Goal: Task Accomplishment & Management: Complete application form

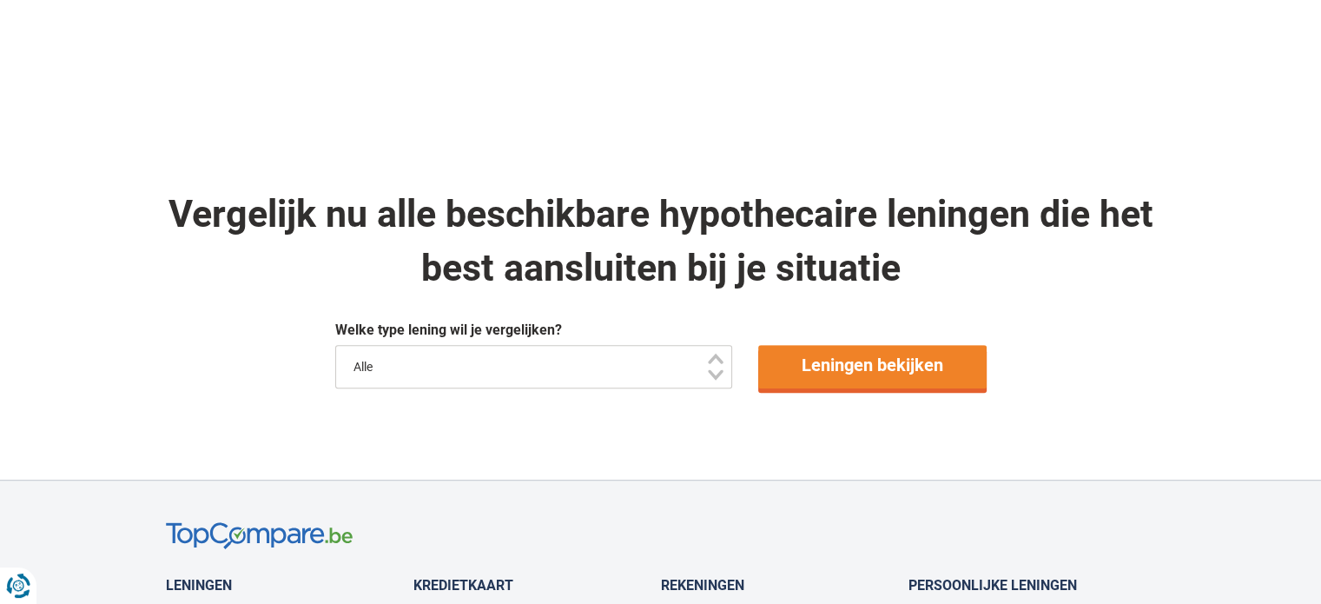
scroll to position [846, 0]
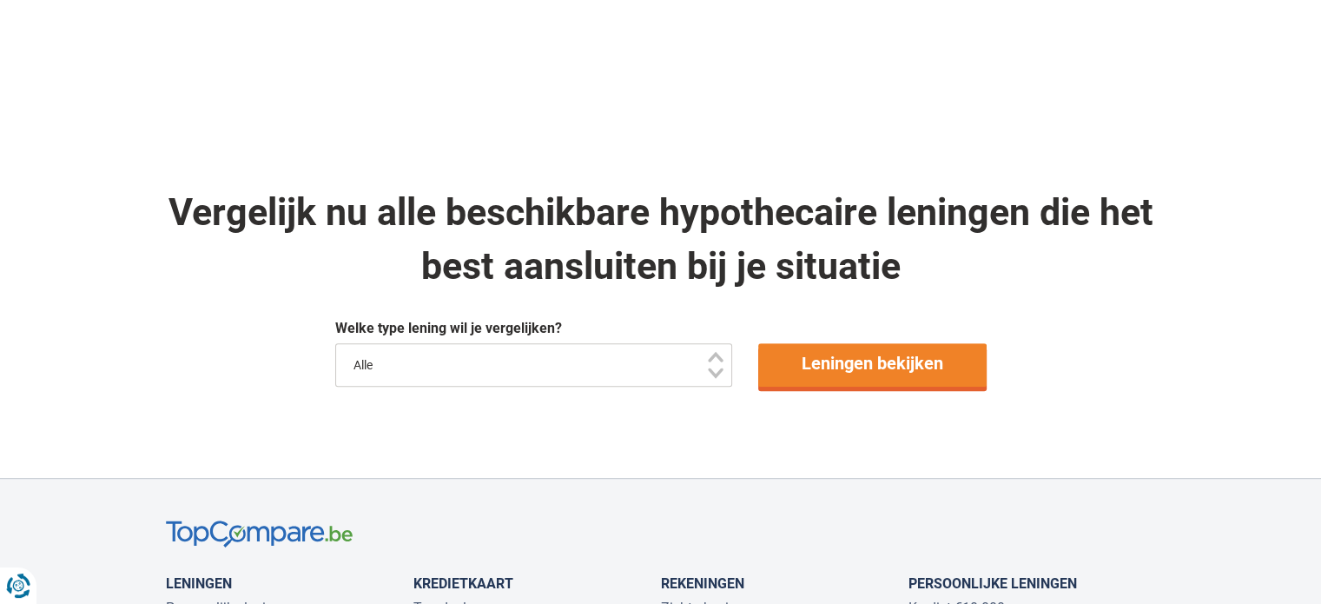
click at [597, 362] on select "Alle" at bounding box center [534, 364] width 398 height 43
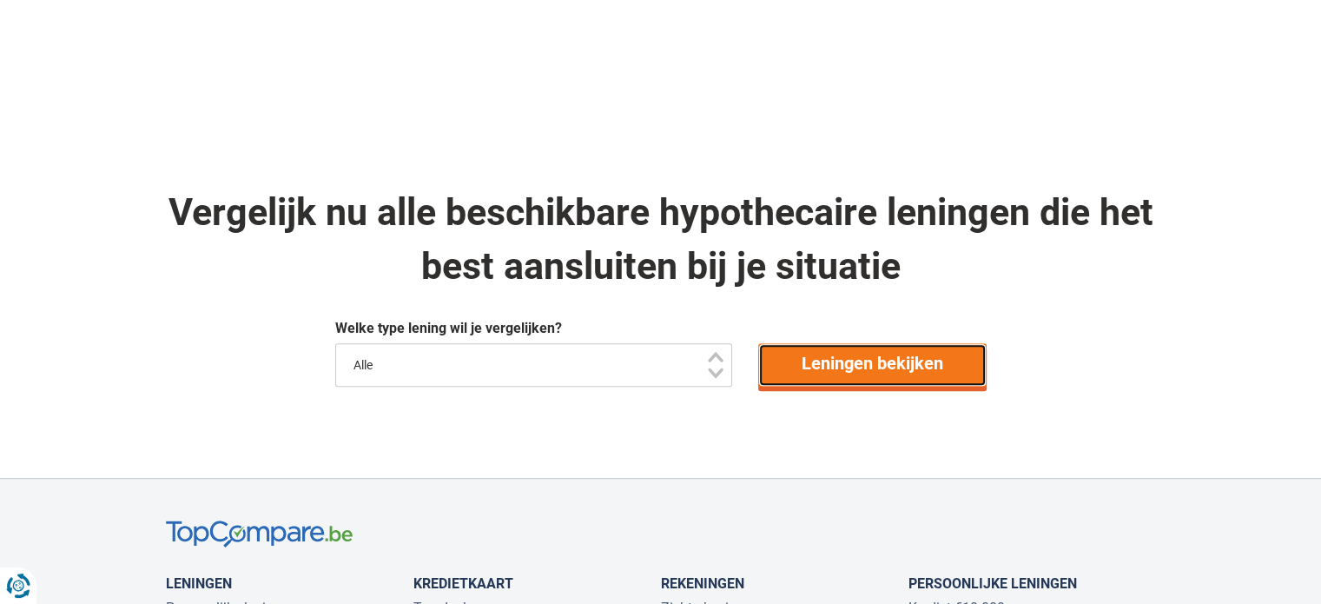
click at [823, 374] on link "Leningen bekijken" at bounding box center [872, 364] width 228 height 43
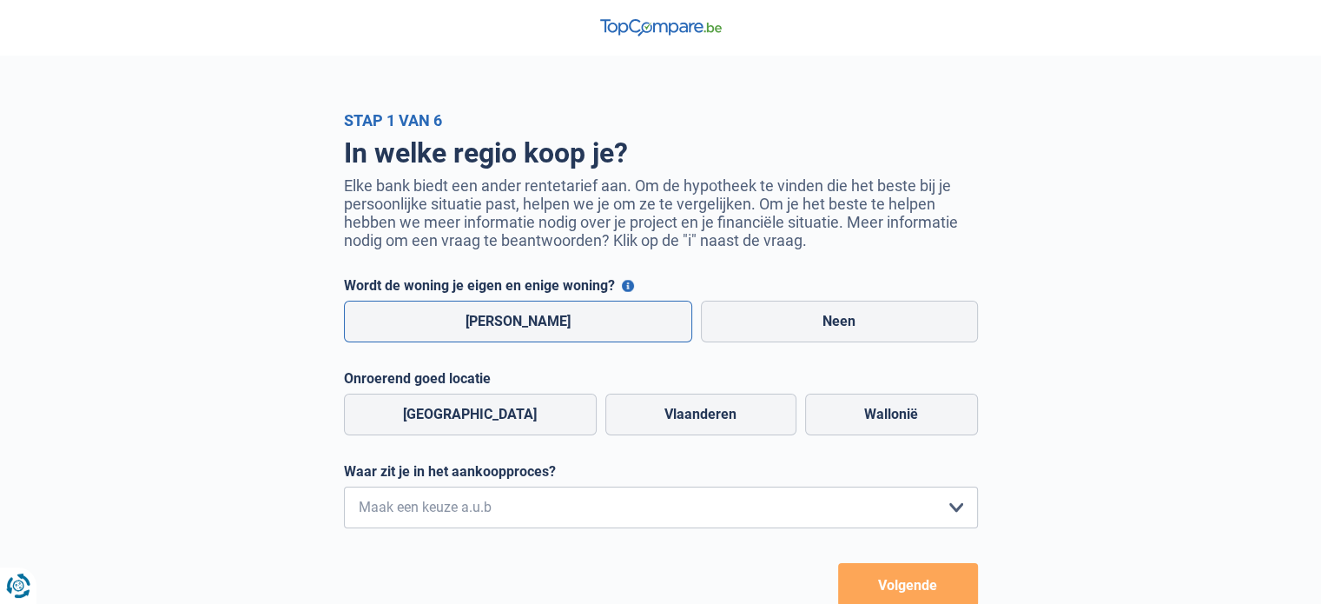
click at [574, 325] on label "[PERSON_NAME]" at bounding box center [518, 321] width 349 height 42
click at [574, 325] on input "[PERSON_NAME]" at bounding box center [518, 321] width 349 height 42
radio input "true"
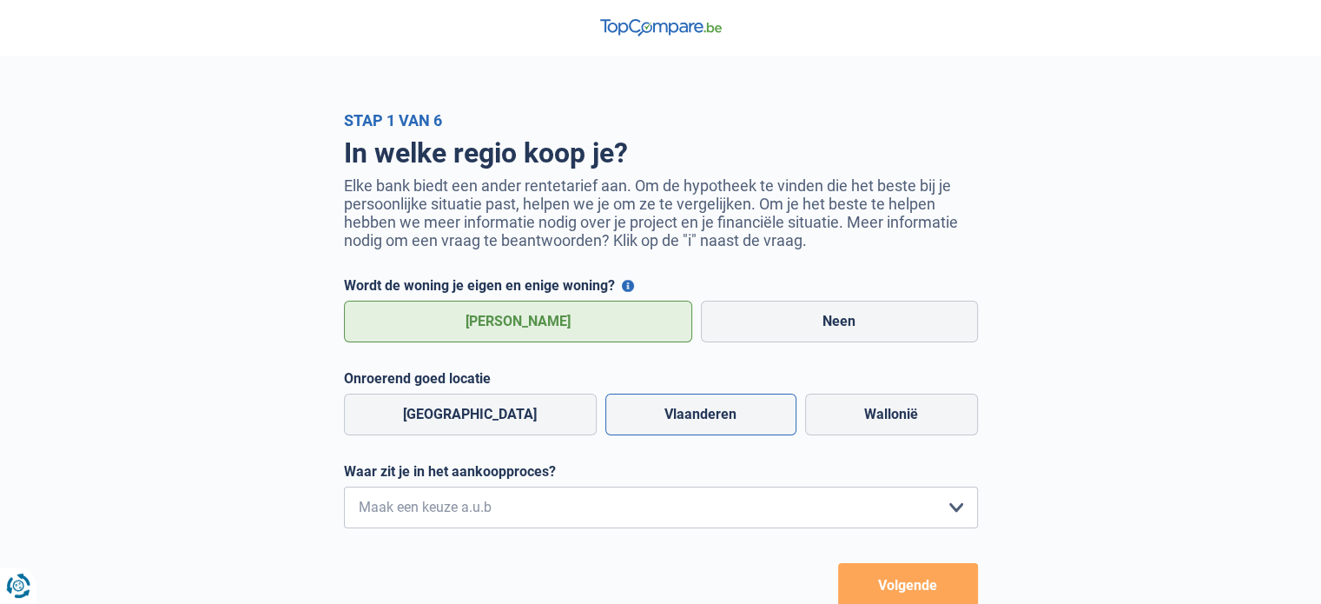
click at [670, 426] on label "Vlaanderen" at bounding box center [700, 414] width 191 height 42
click at [670, 426] on input "Vlaanderen" at bounding box center [700, 414] width 191 height 42
radio input "true"
click at [581, 505] on select "Ik wil me uitsluitend informeren omdat ik op dit moment geen concrete plannen h…" at bounding box center [661, 507] width 634 height 42
select select "1b"
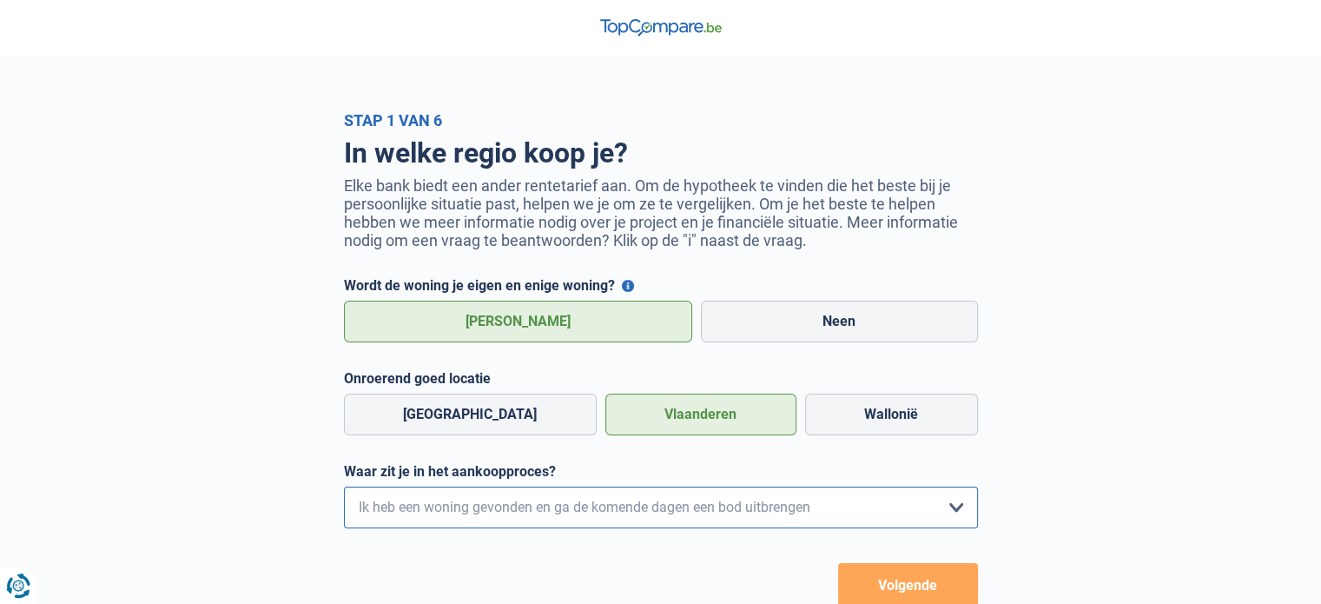
click at [344, 490] on select "Ik wil me uitsluitend informeren omdat ik op dit moment geen concrete plannen h…" at bounding box center [661, 507] width 634 height 42
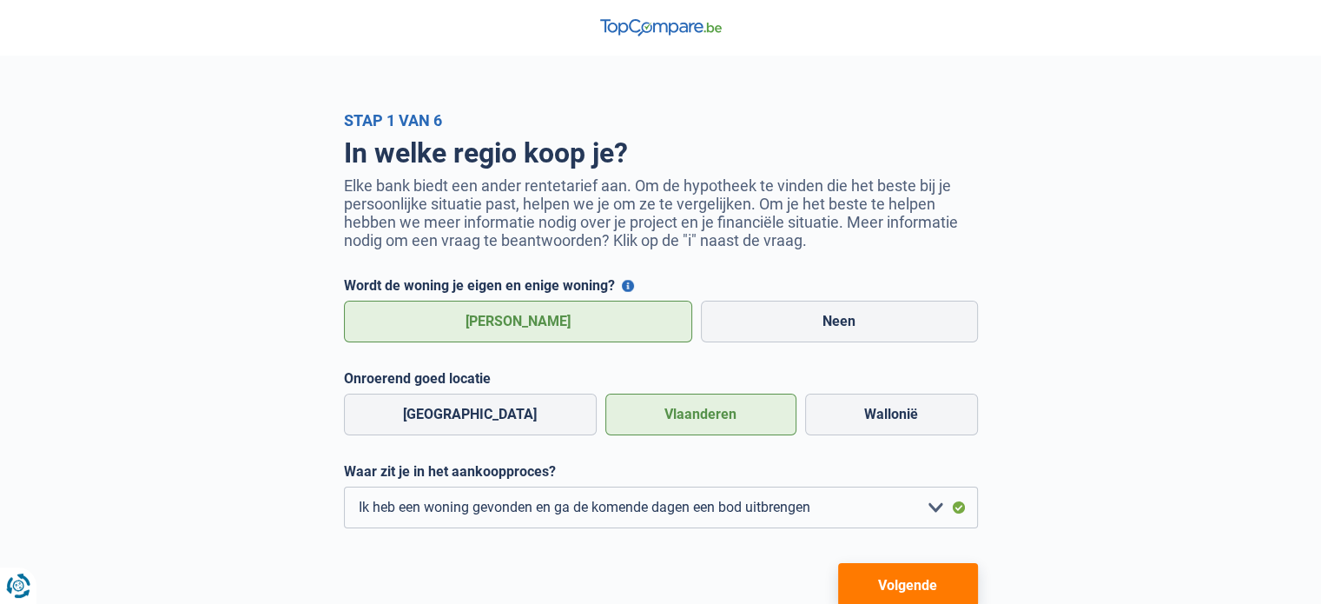
click at [1025, 476] on div "In welke regio koop je? Elke bank biedt een ander rentetarief aan. Om de hypoth…" at bounding box center [661, 367] width 990 height 477
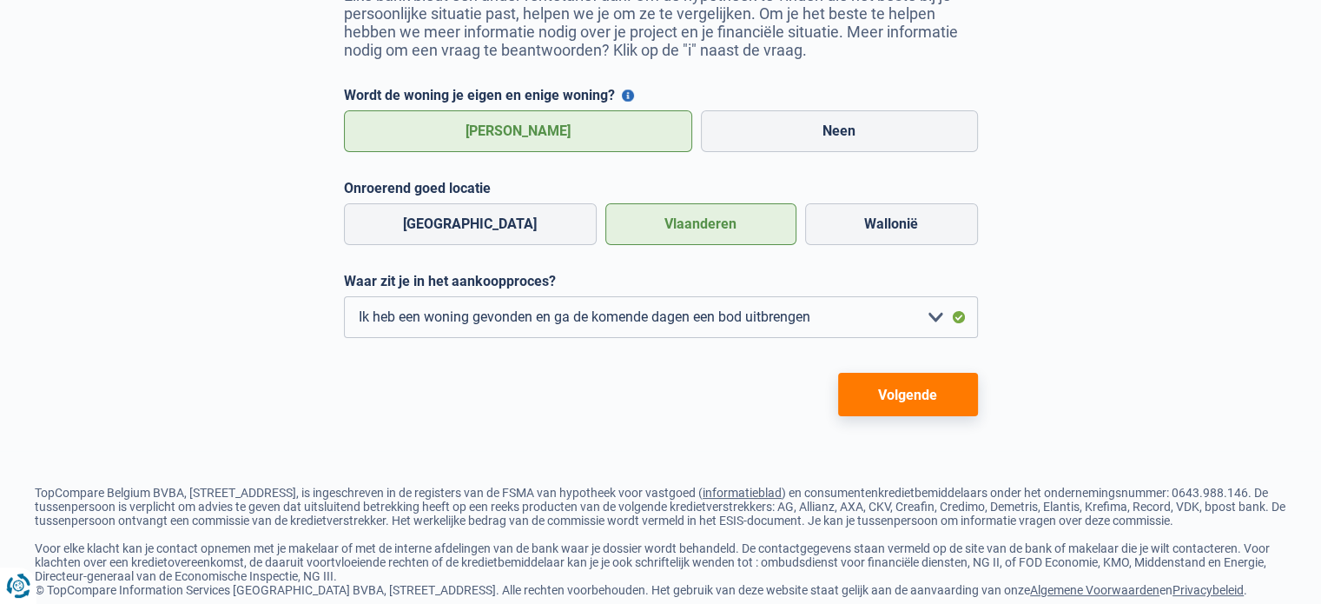
click at [914, 385] on button "Volgende" at bounding box center [908, 394] width 140 height 43
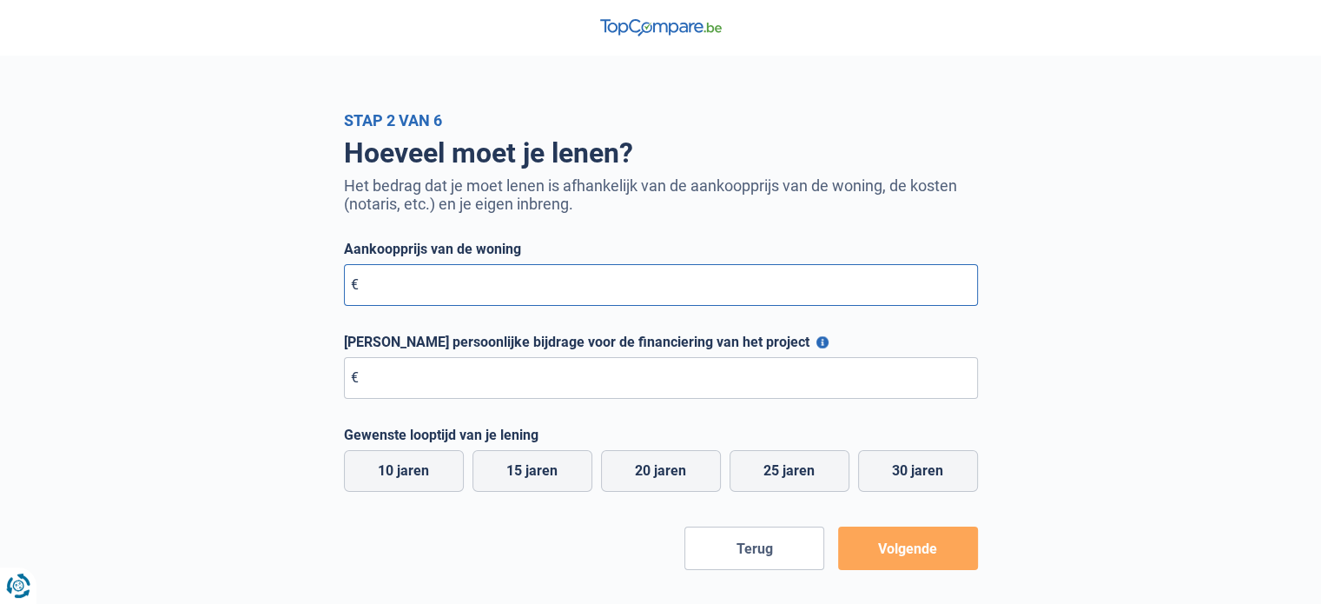
click at [567, 277] on input "Aankoopprijs van de woning" at bounding box center [661, 285] width 634 height 42
type input "265.000"
click at [535, 386] on input "Maximale persoonlijke bijdrage voor de financiering van het project" at bounding box center [661, 378] width 634 height 42
type input "99.000"
click at [177, 426] on div "Hoeveel moet je lenen? Het bedrag dat je moet lenen is afhankelijk van de aanko…" at bounding box center [661, 349] width 990 height 440
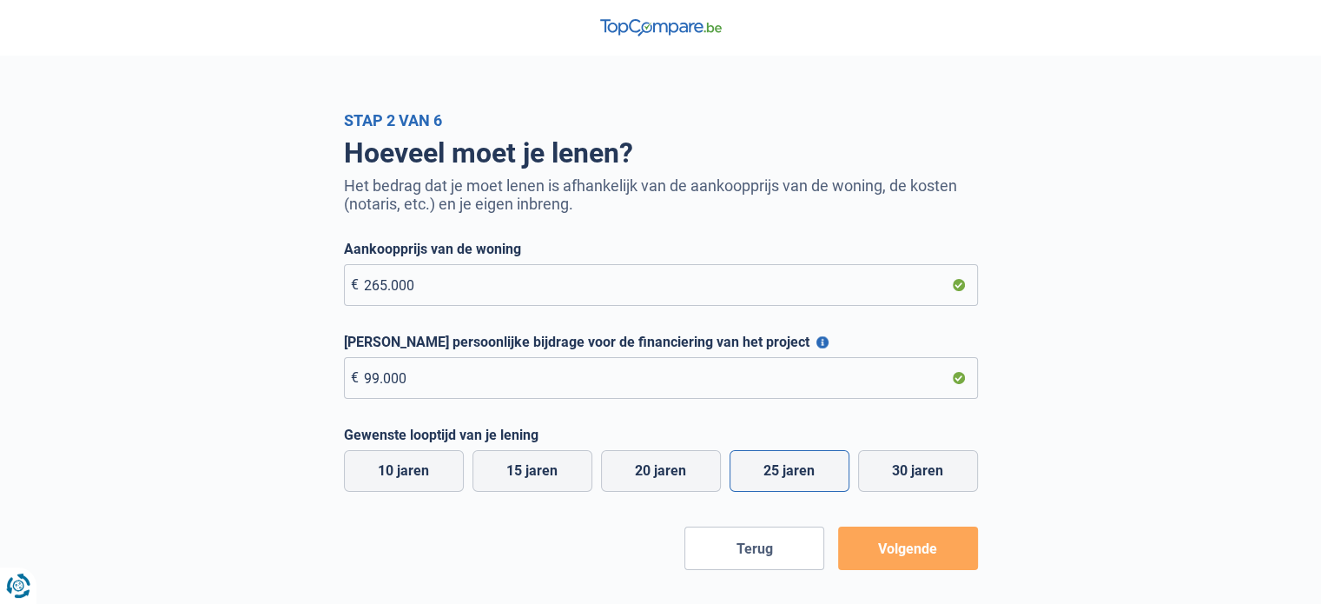
click at [802, 478] on label "25 jaren" at bounding box center [789, 471] width 120 height 42
click at [802, 478] on input "25 jaren" at bounding box center [789, 471] width 120 height 42
radio input "true"
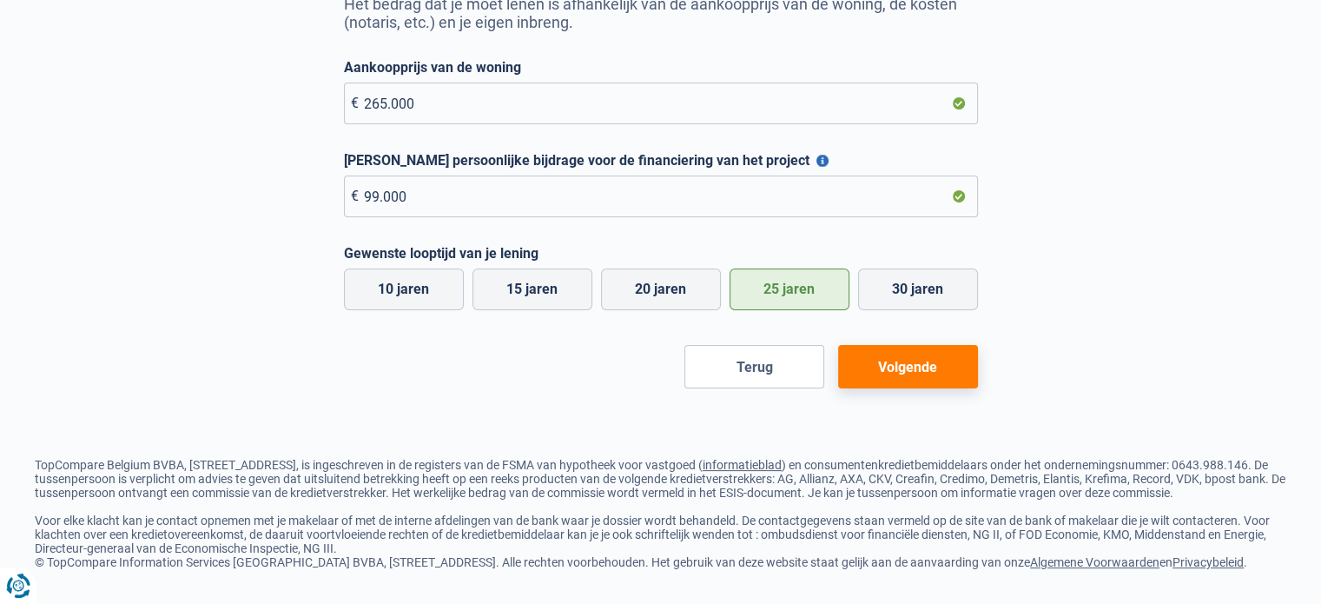
scroll to position [204, 0]
click at [954, 345] on button "Volgende" at bounding box center [908, 366] width 140 height 43
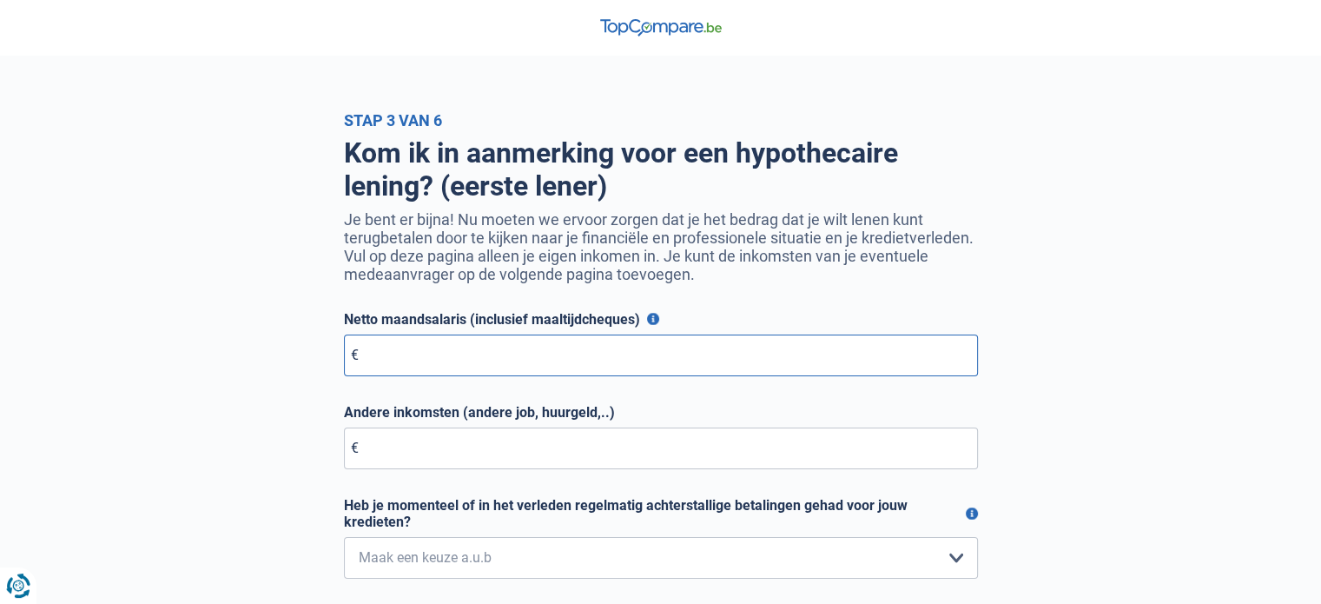
click at [420, 360] on input "Netto maandsalaris (inclusief maaltijdcheques)" at bounding box center [661, 355] width 634 height 42
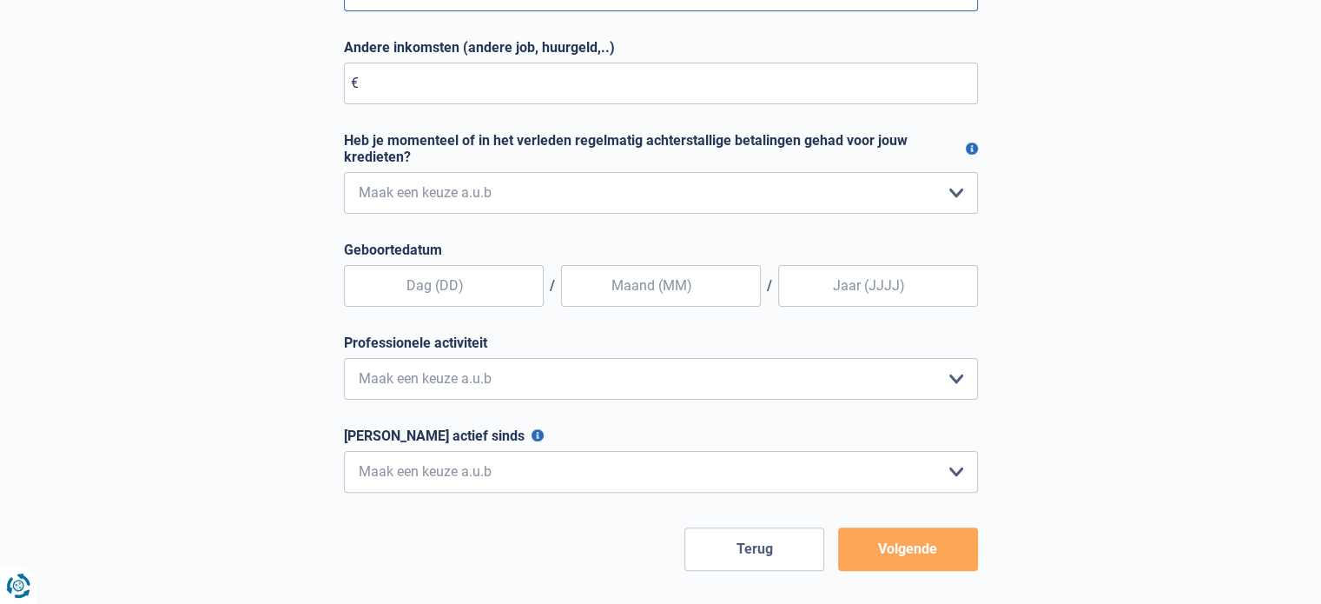
scroll to position [365, 0]
click at [414, 284] on input "text" at bounding box center [444, 286] width 200 height 42
type input "08"
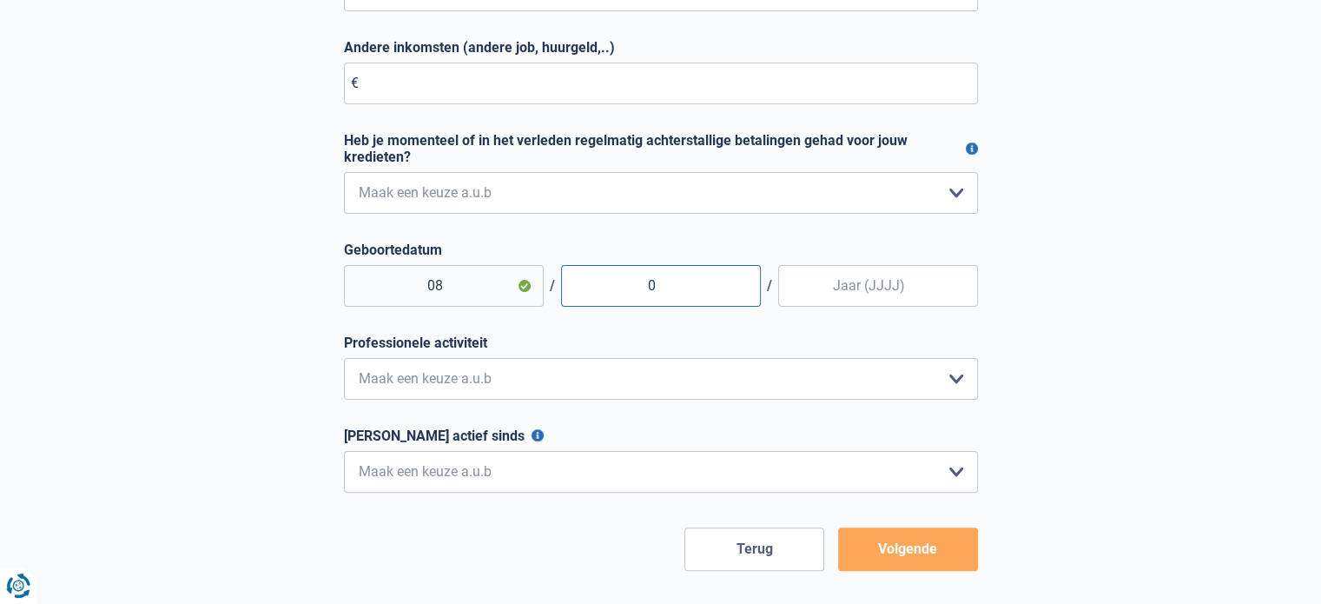
type input "05"
type input "1985"
click at [375, 381] on select "Bediende Arbeider Ambtenaar Zelfstandige Bedrijfsleider Gepensioneerde Vrij ber…" at bounding box center [661, 379] width 634 height 42
select select "privateEmployee"
click at [344, 360] on select "Bediende Arbeider Ambtenaar Zelfstandige Bedrijfsleider Gepensioneerde Vrij ber…" at bounding box center [661, 379] width 634 height 42
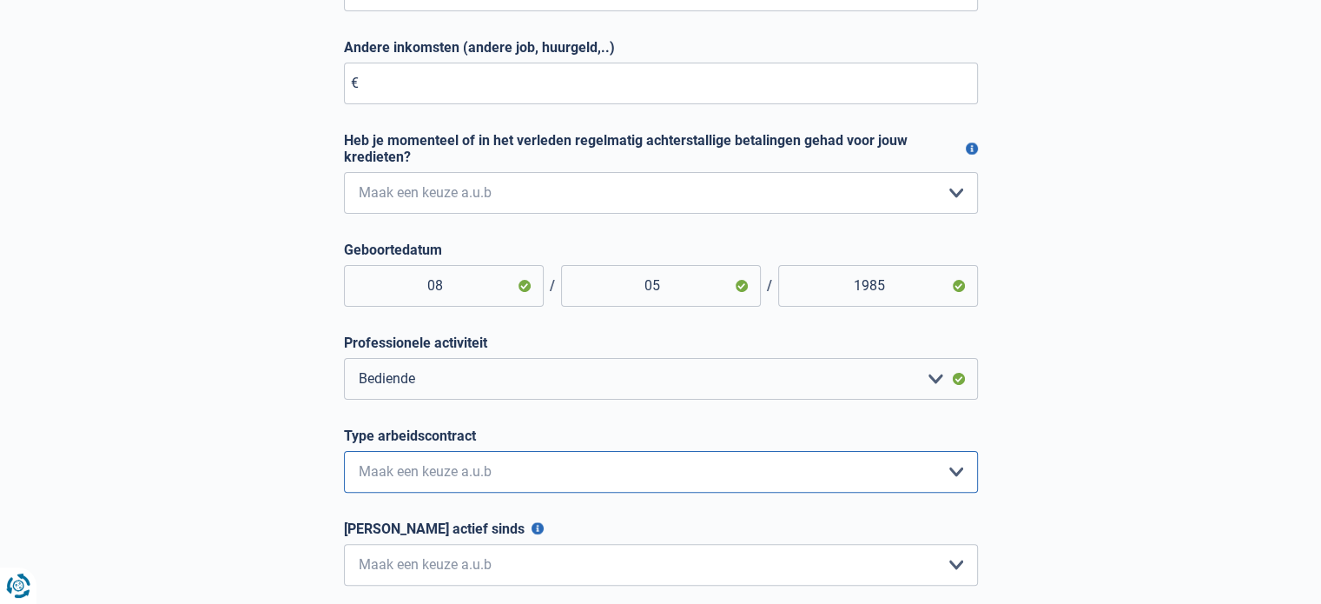
click at [445, 480] on select "Interimcontract Arbeidsovereenkomst van onbepaalde duur Arbeidsovereenkomst van…" at bounding box center [661, 472] width 634 height 42
select select "permanent"
click at [344, 453] on select "Interimcontract Arbeidsovereenkomst van onbepaalde duur Arbeidsovereenkomst van…" at bounding box center [661, 472] width 634 height 42
click at [423, 571] on select "< 6 maanden 6 - 12 maanden 12 - 24 maanden 24 - 36 maanden > 36 maanden Maak ee…" at bounding box center [661, 565] width 634 height 42
select select "more36"
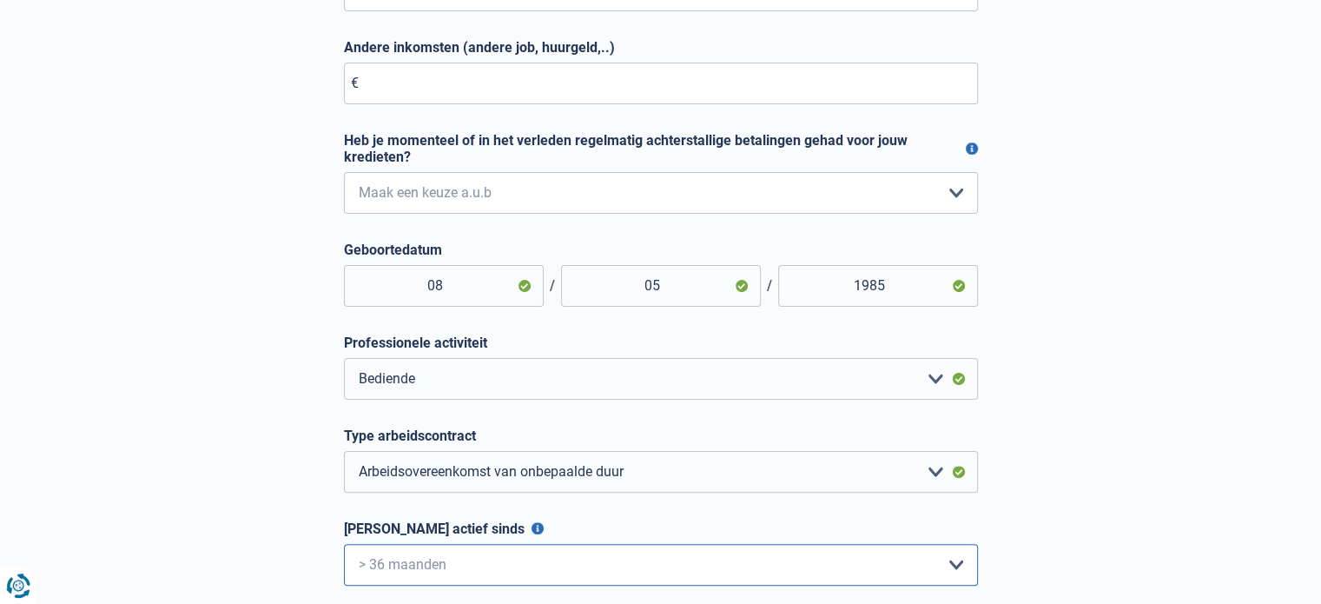
click at [344, 546] on select "< 6 maanden 6 - 12 maanden 12 - 24 maanden 24 - 36 maanden > 36 maanden Maak ee…" at bounding box center [661, 565] width 634 height 42
click at [271, 514] on div "Kom ik in aanmerking voor een hypothecaire lening? (eerste lener) Je bent er bi…" at bounding box center [661, 214] width 990 height 899
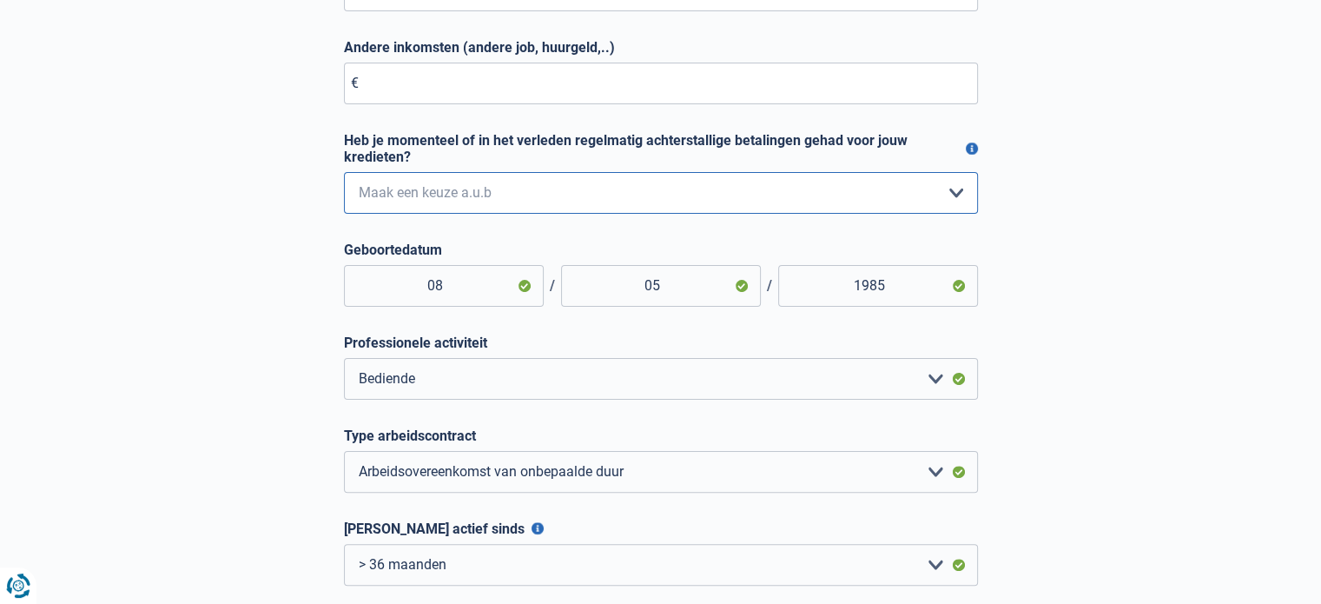
click at [459, 199] on select "Nee, nooit Ja, maar ik heb deze minder dan een jaar geleden afbetaald Ja, maar …" at bounding box center [661, 193] width 634 height 42
select select "0"
click at [344, 174] on select "Nee, nooit Ja, maar ik heb deze minder dan een jaar geleden afbetaald Ja, maar …" at bounding box center [661, 193] width 634 height 42
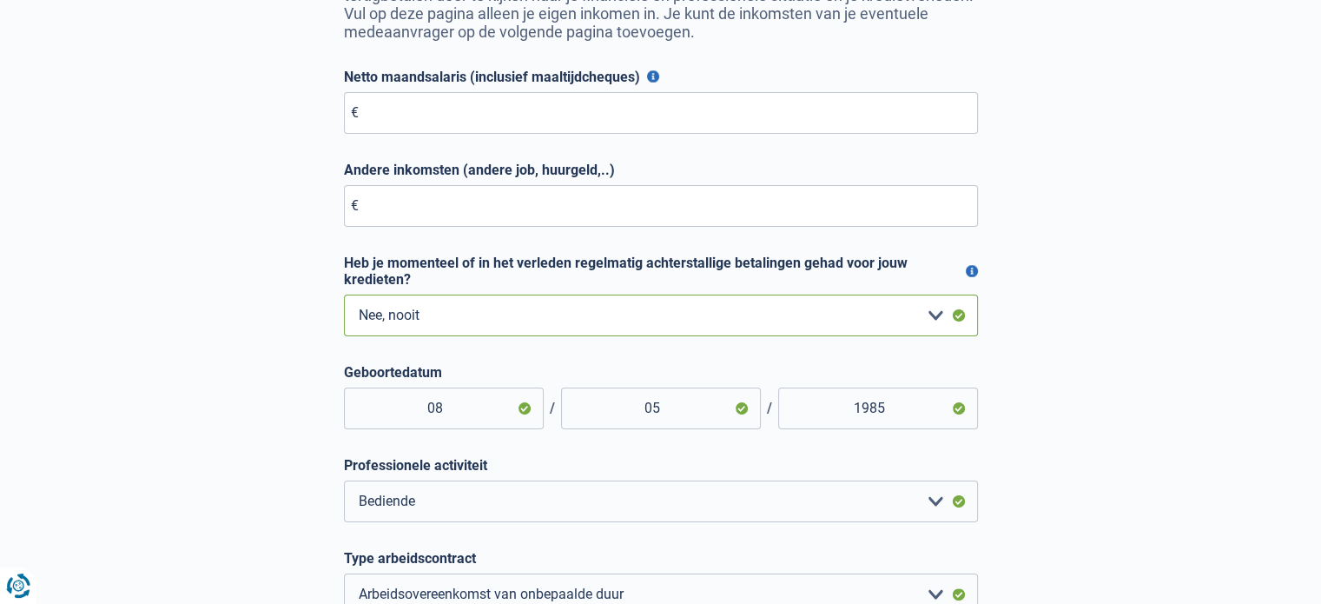
scroll to position [240, 0]
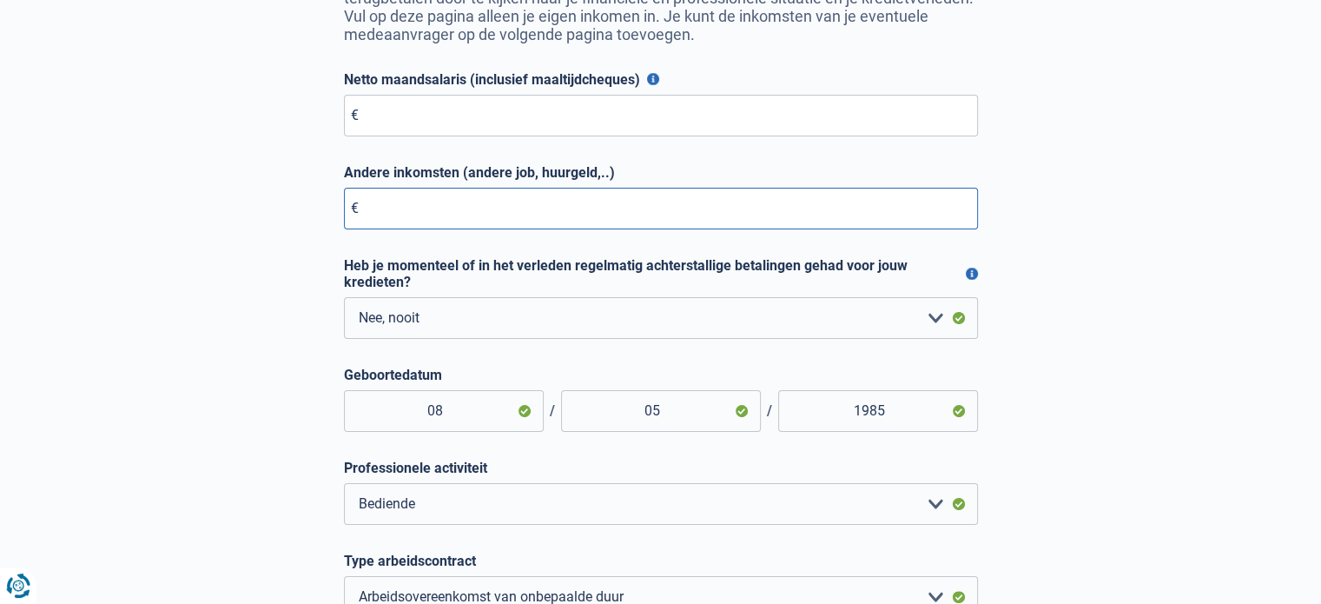
click at [417, 200] on input "Andere inkomsten (andere job, huurgeld,..)" at bounding box center [661, 209] width 634 height 42
type input "0"
click at [399, 108] on input "Netto maandsalaris (inclusief maaltijdcheques)" at bounding box center [661, 116] width 634 height 42
type input "1"
type input "2.900"
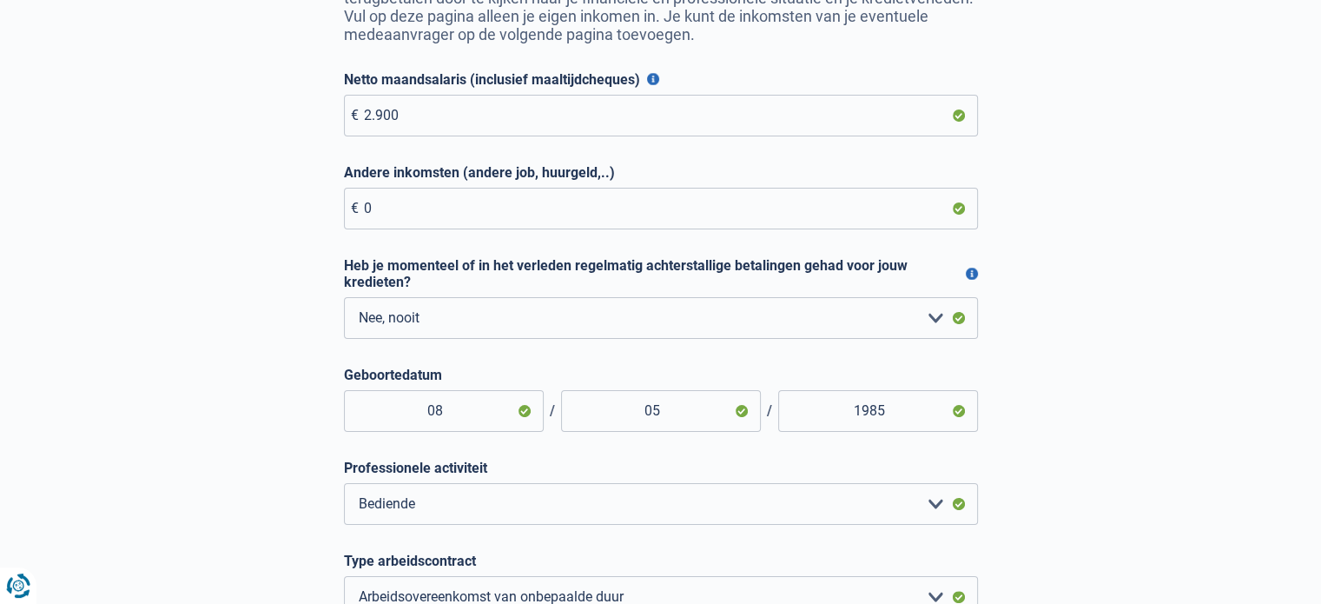
click at [201, 166] on div "Kom ik in aanmerking voor een hypothecaire lening? (eerste lener) Je bent er bi…" at bounding box center [661, 339] width 990 height 899
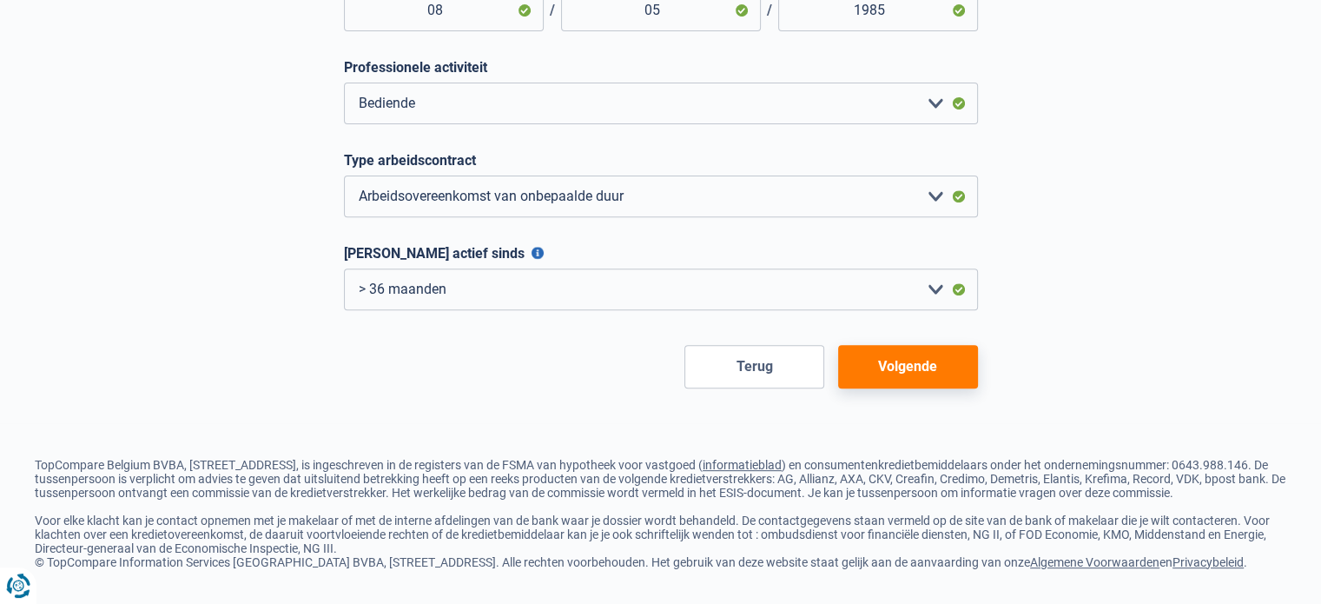
click at [900, 356] on button "Volgende" at bounding box center [908, 366] width 140 height 43
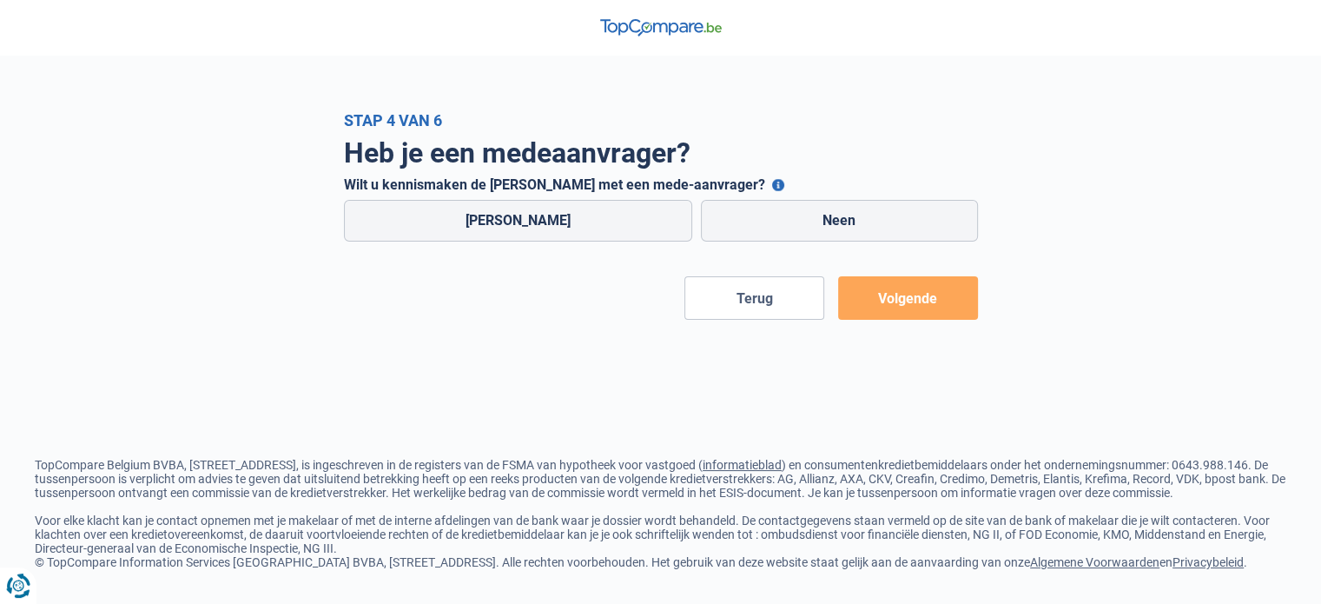
click at [772, 183] on button "Wilt u kennismaken de lening met een mede-aanvrager?" at bounding box center [778, 185] width 12 height 12
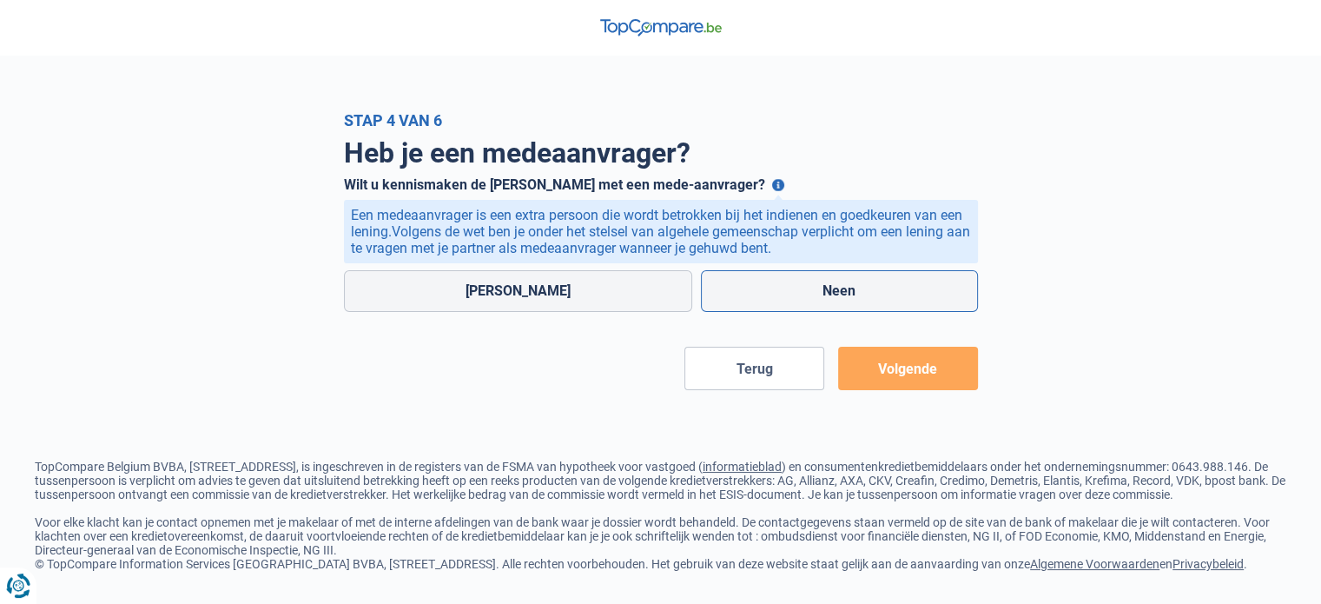
click at [750, 297] on label "Neen" at bounding box center [839, 291] width 277 height 42
click at [750, 297] on input "Neen" at bounding box center [839, 291] width 277 height 42
radio input "true"
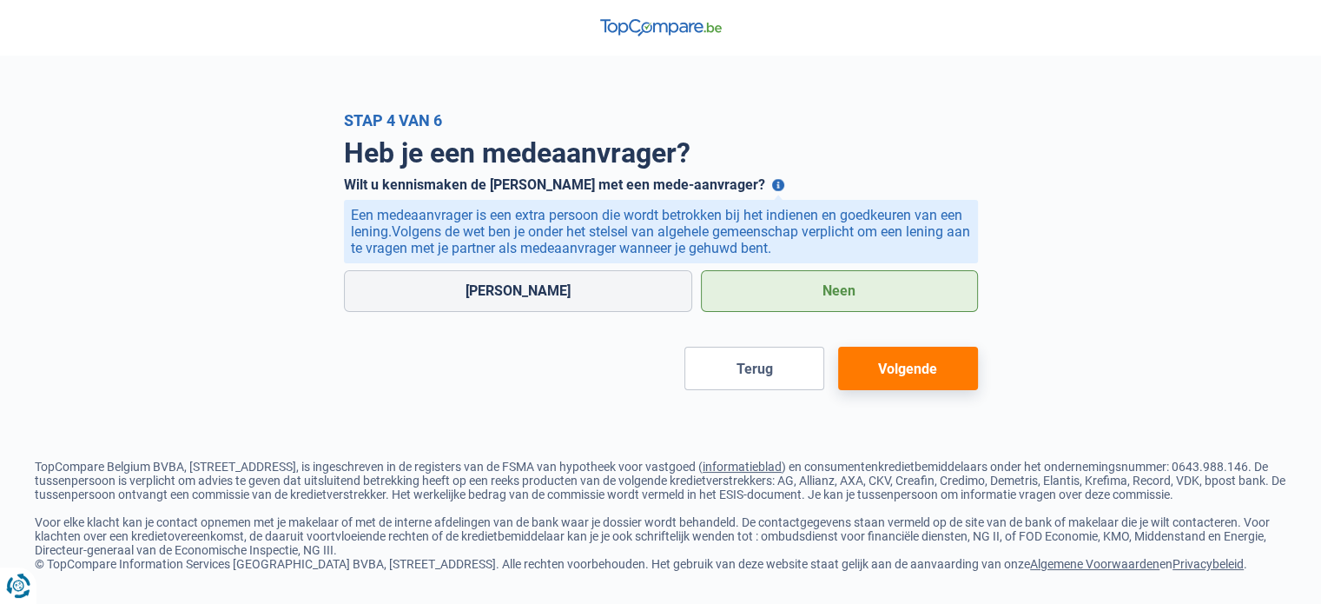
click at [963, 387] on button "Volgende" at bounding box center [908, 367] width 140 height 43
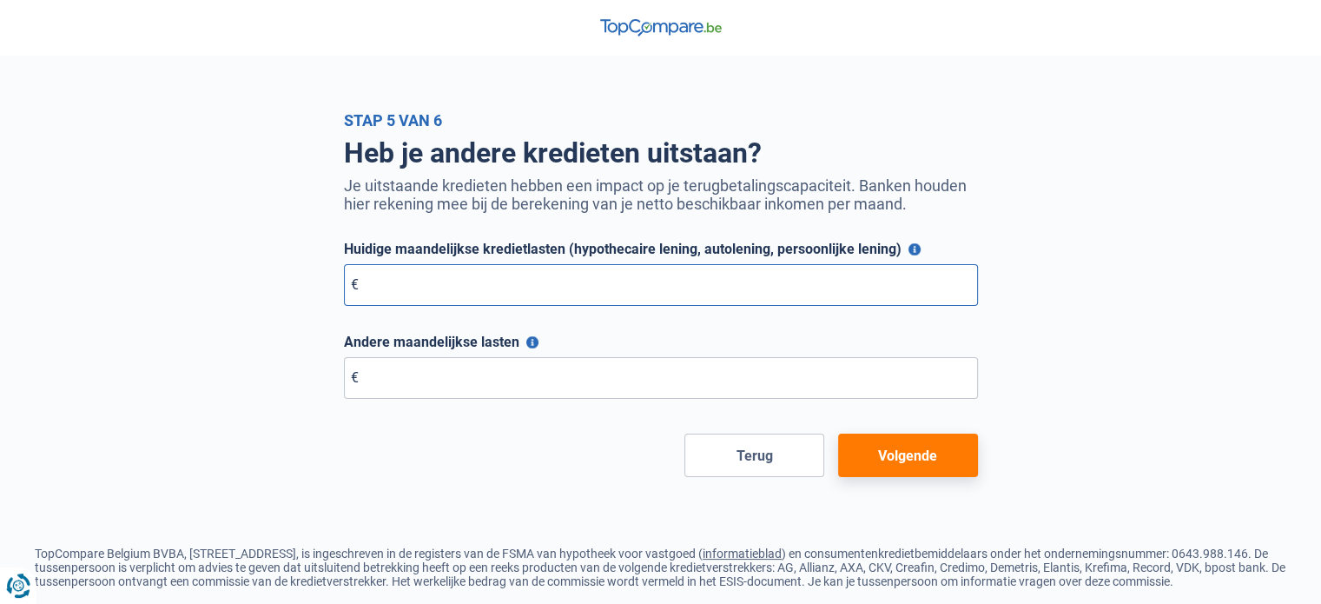
click at [525, 287] on input "Huidige maandelijkse kredietlasten (hypothecaire lening, autolening, persoonlij…" at bounding box center [661, 285] width 634 height 42
type input "0"
click at [463, 397] on input "Andere maandelijkse lasten" at bounding box center [661, 378] width 634 height 42
type input "0"
click at [526, 340] on button "Andere maandelijkse lasten" at bounding box center [532, 342] width 12 height 12
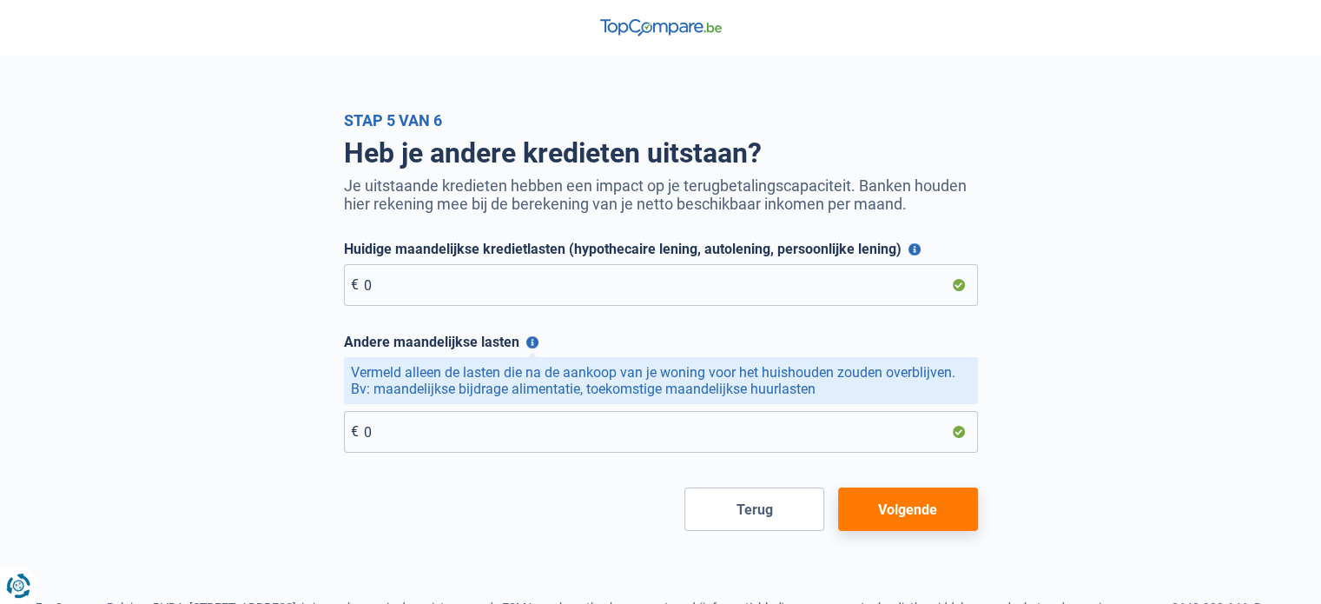
click at [870, 522] on button "Volgende" at bounding box center [908, 508] width 140 height 43
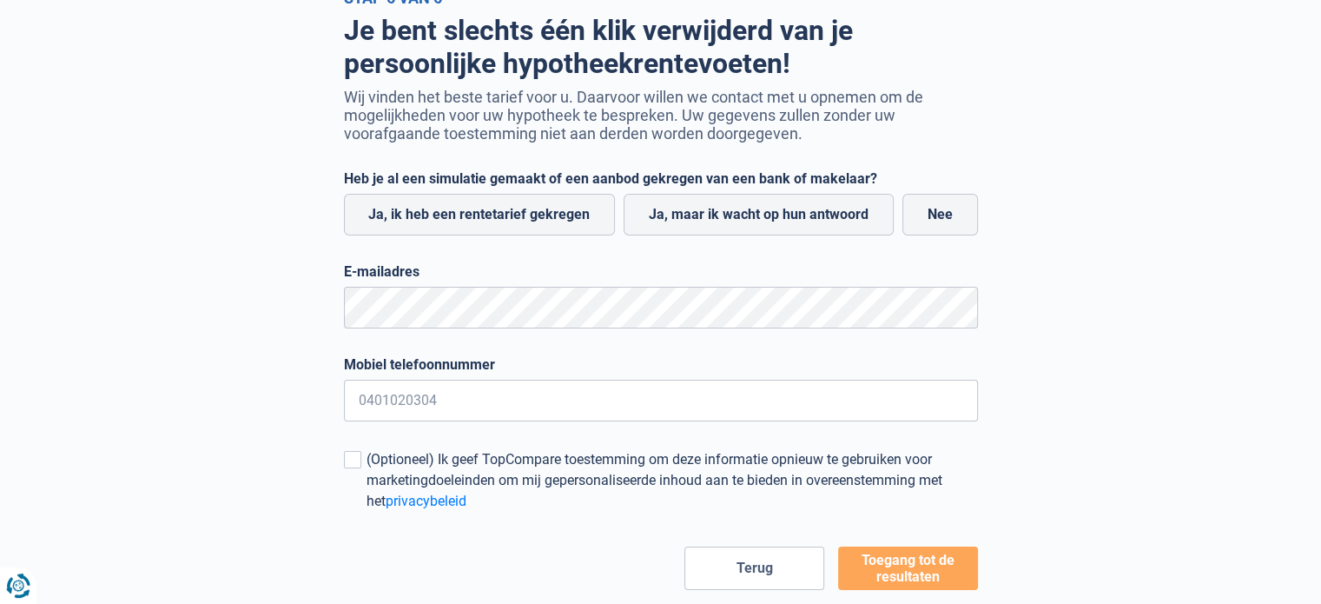
scroll to position [120, 0]
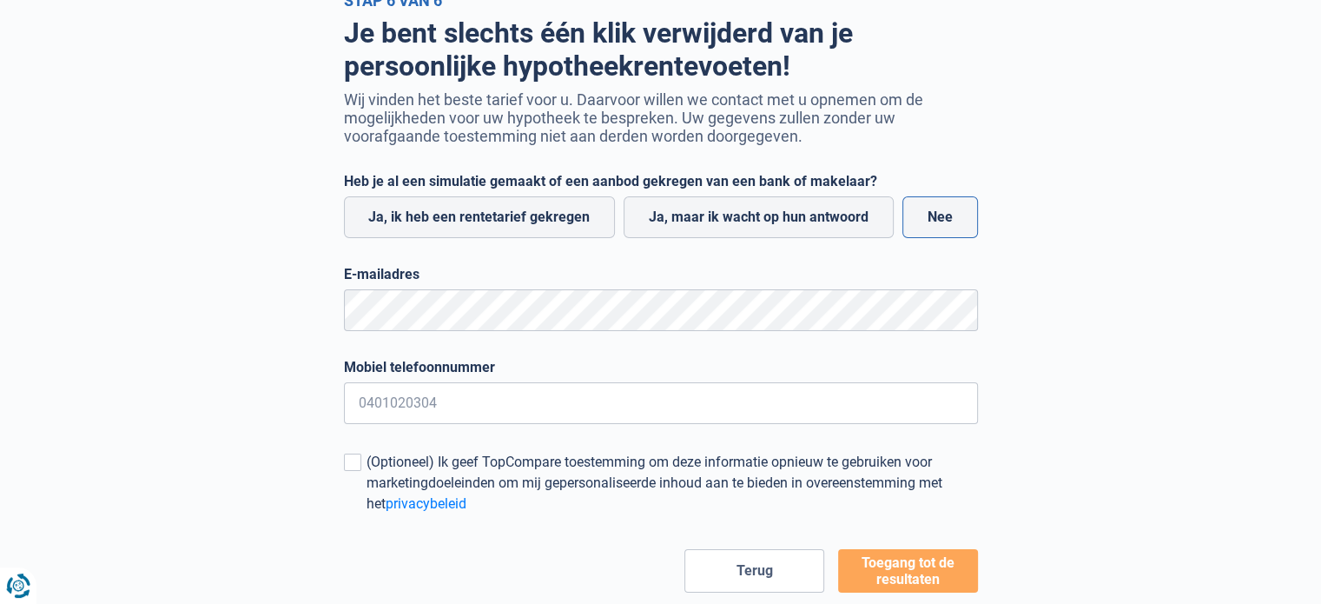
click at [936, 221] on label "Nee" at bounding box center [940, 217] width 76 height 42
click at [936, 221] on input "Nee" at bounding box center [940, 217] width 76 height 42
radio input "true"
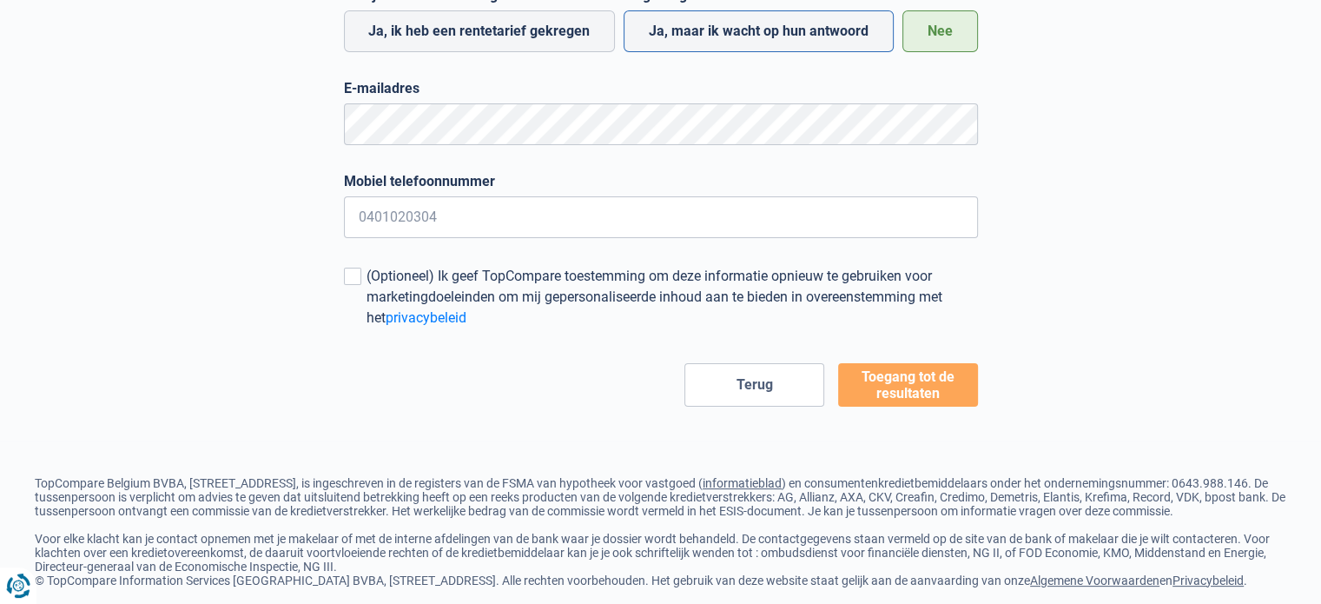
scroll to position [307, 0]
click at [901, 399] on button "Toegang tot de resultaten" at bounding box center [908, 383] width 140 height 43
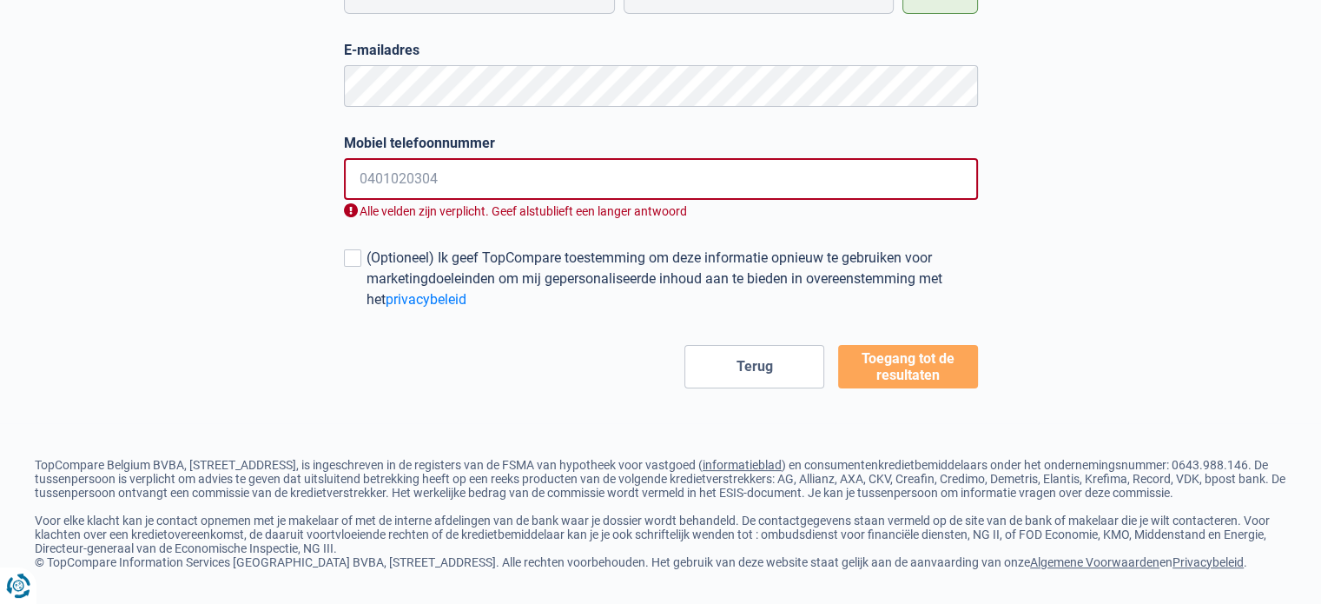
scroll to position [346, 0]
click at [580, 345] on div "Terug Toegang tot de resultaten" at bounding box center [661, 366] width 634 height 43
